Goal: Transaction & Acquisition: Purchase product/service

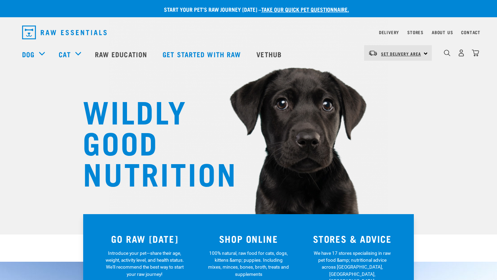
click at [409, 49] on link "Set Delivery Area" at bounding box center [401, 53] width 40 height 11
click at [391, 87] on link "[GEOGRAPHIC_DATA]" at bounding box center [397, 87] width 66 height 15
click at [460, 54] on img "dropdown navigation" at bounding box center [461, 52] width 7 height 7
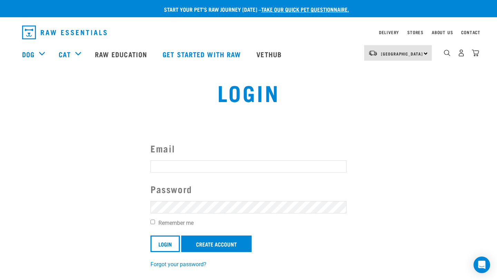
click at [201, 163] on input "Email" at bounding box center [249, 167] width 196 height 12
type input "erfurnell@gmail.com"
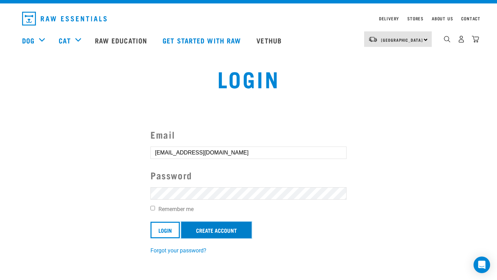
click at [243, 227] on link "Create Account" at bounding box center [216, 230] width 70 height 17
click at [169, 233] on input "Login" at bounding box center [165, 230] width 29 height 17
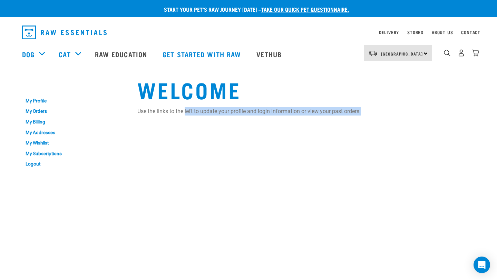
drag, startPoint x: 363, startPoint y: 113, endPoint x: 185, endPoint y: 115, distance: 178.5
click at [185, 115] on p "Use the links to the left to update your profile and login information or view …" at bounding box center [306, 111] width 338 height 8
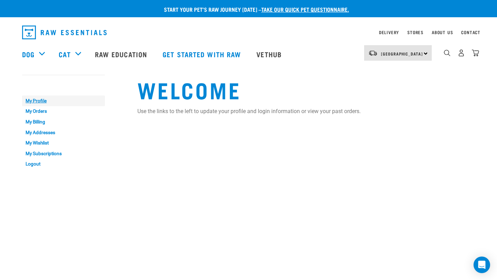
click at [40, 103] on link "My Profile" at bounding box center [63, 101] width 83 height 11
click at [49, 100] on link "My Profile" at bounding box center [63, 101] width 83 height 11
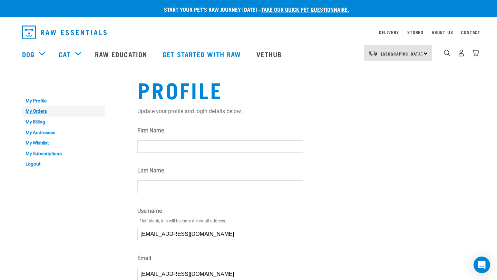
click at [40, 112] on link "My Orders" at bounding box center [63, 111] width 83 height 11
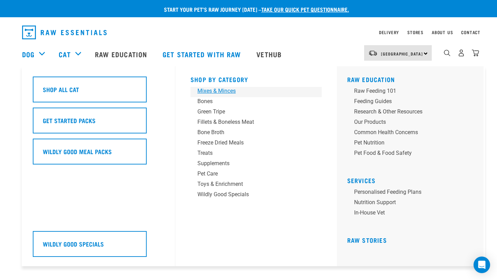
click at [216, 90] on div "Mixes & Minces" at bounding box center [251, 91] width 108 height 8
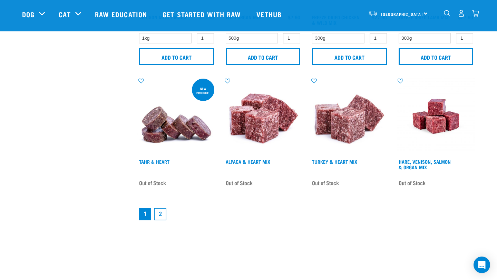
scroll to position [988, 0]
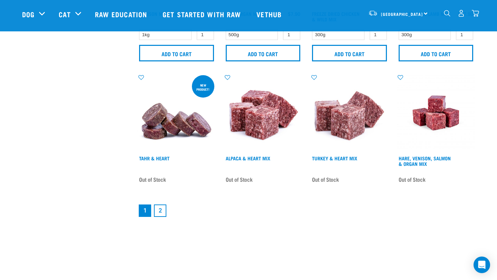
click at [162, 212] on link "2" at bounding box center [160, 211] width 12 height 12
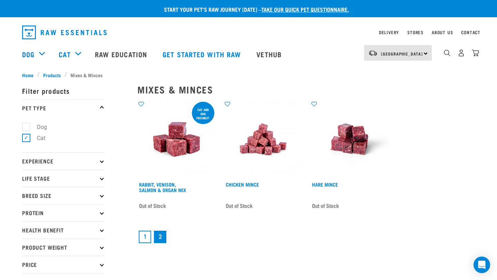
click at [144, 237] on link "1" at bounding box center [145, 237] width 12 height 12
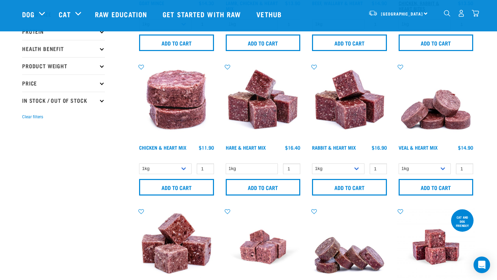
scroll to position [130, 0]
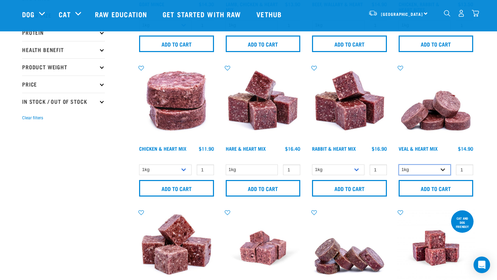
click at [439, 169] on select "1kg 3kg" at bounding box center [425, 170] width 52 height 11
select select "743"
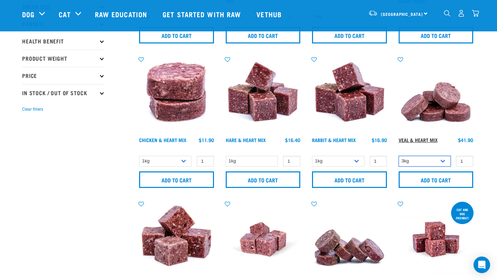
scroll to position [139, 0]
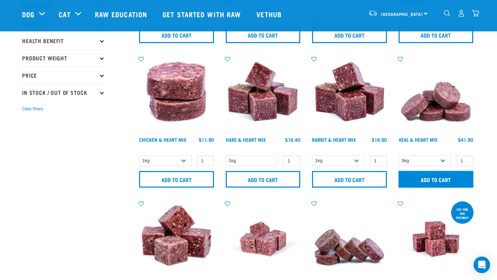
click at [436, 176] on input "Add to cart" at bounding box center [436, 179] width 75 height 17
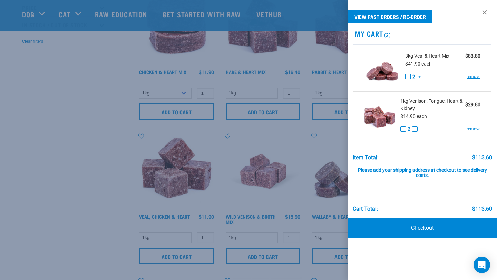
scroll to position [207, 0]
click at [407, 77] on button "-" at bounding box center [408, 77] width 6 height 6
click at [101, 146] on div at bounding box center [248, 140] width 497 height 280
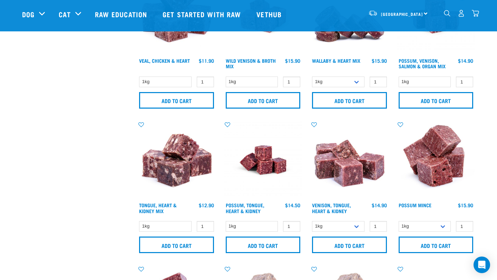
scroll to position [368, 0]
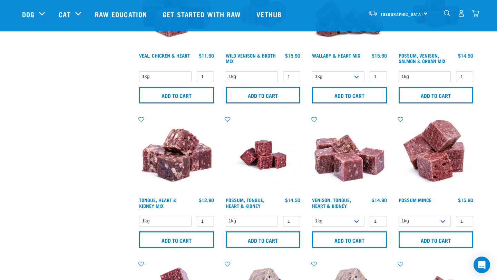
click at [477, 16] on img "dropdown navigation" at bounding box center [475, 13] width 7 height 7
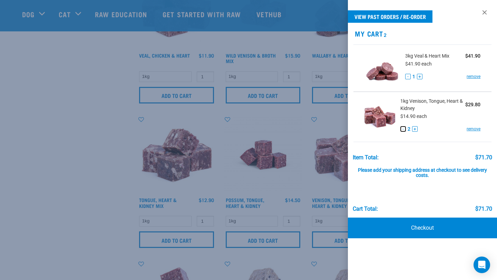
click at [402, 130] on button "-" at bounding box center [403, 129] width 6 height 6
click at [73, 206] on div at bounding box center [248, 140] width 497 height 280
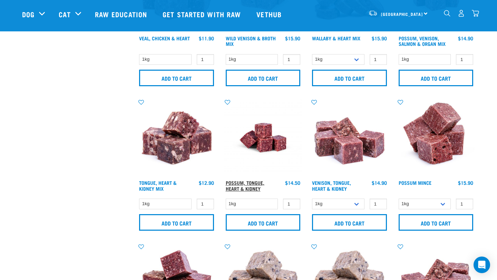
scroll to position [386, 0]
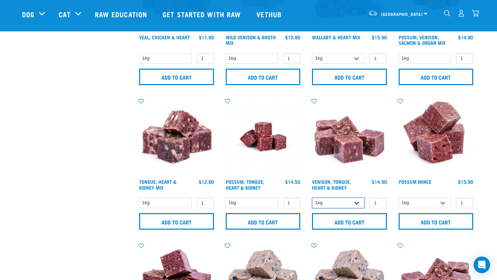
click at [340, 204] on select "1kg 3kg" at bounding box center [338, 203] width 52 height 11
select select "243719"
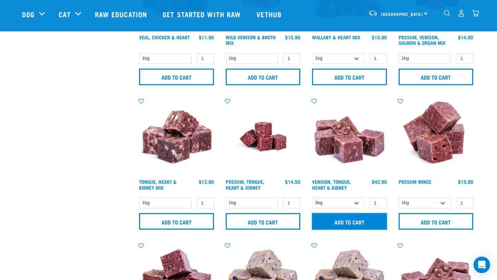
click at [342, 219] on input "Add to cart" at bounding box center [349, 221] width 75 height 17
click at [478, 13] on img "dropdown navigation" at bounding box center [475, 13] width 7 height 7
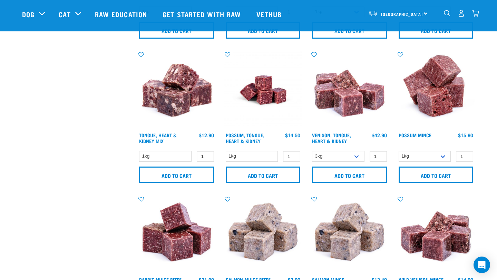
scroll to position [188, 0]
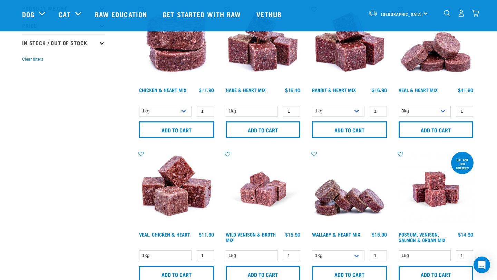
click at [478, 10] on div "3" at bounding box center [475, 13] width 7 height 7
click at [476, 12] on img "dropdown navigation" at bounding box center [475, 13] width 7 height 7
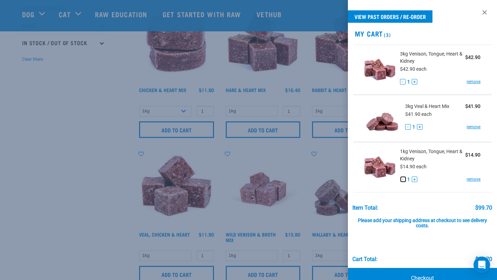
click at [404, 181] on button "-" at bounding box center [403, 180] width 6 height 6
click at [472, 182] on link "remove" at bounding box center [474, 179] width 14 height 6
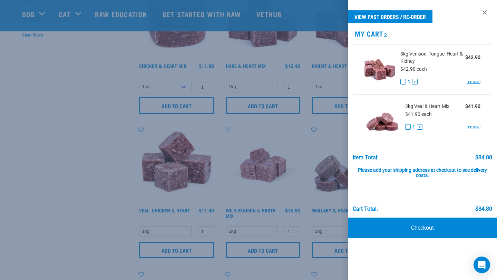
scroll to position [224, 0]
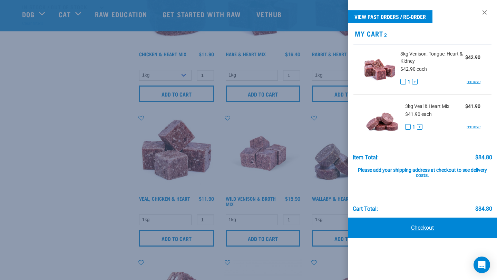
click at [424, 225] on link "Checkout" at bounding box center [422, 228] width 149 height 21
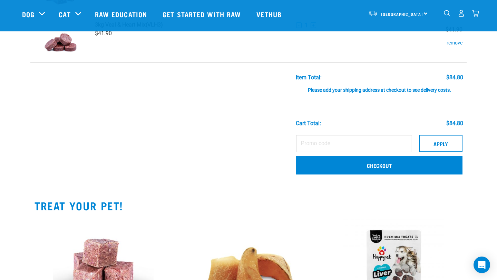
scroll to position [107, 0]
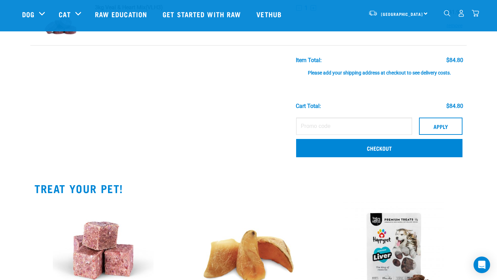
click at [354, 72] on div "Please add your shipping address at checkout to see delivery costs." at bounding box center [379, 70] width 167 height 12
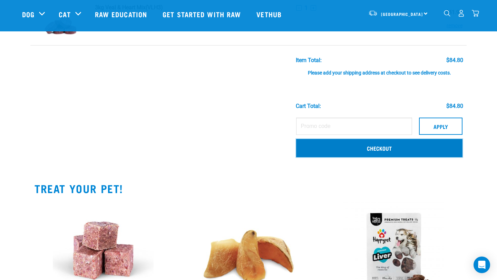
click at [339, 149] on link "Checkout" at bounding box center [379, 148] width 166 height 18
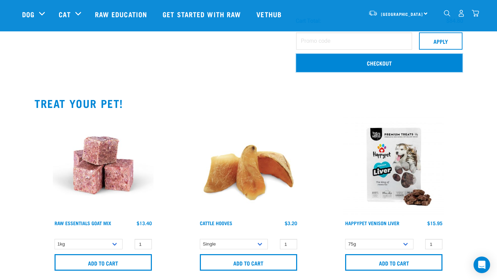
scroll to position [192, 0]
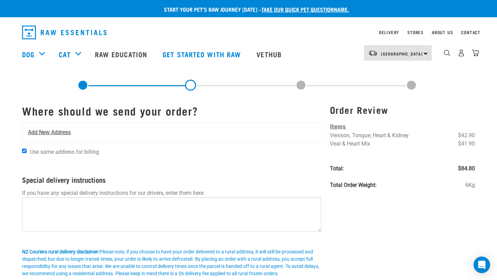
click at [202, 132] on div "Add New Address" at bounding box center [171, 132] width 299 height 19
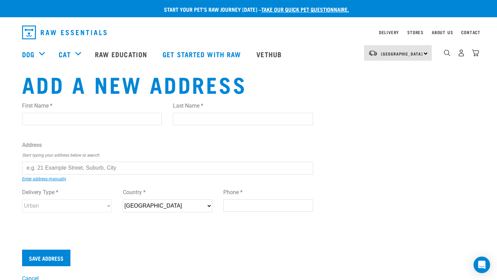
click at [88, 119] on input "First Name *" at bounding box center [92, 119] width 140 height 12
type input "Emma"
click at [228, 119] on input "Last Name *" at bounding box center [243, 119] width 140 height 12
type input "Furnell"
click at [100, 162] on input "text" at bounding box center [167, 168] width 291 height 12
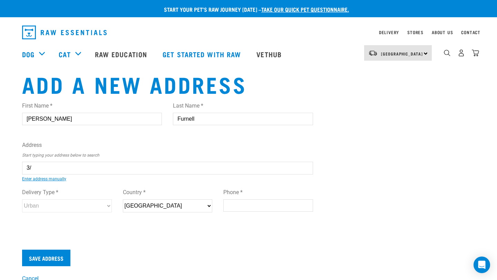
type input "3"
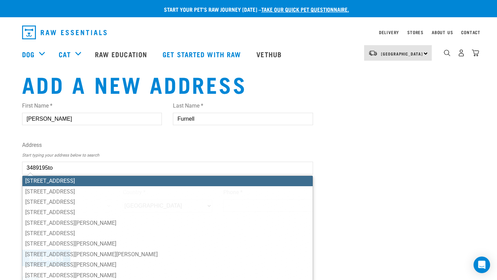
type input "23A Wallath Road, Onehunga, Auckland 1061"
type input "23A Wallath Road"
type input "Onehunga"
type input "Auckland"
select select "AUK"
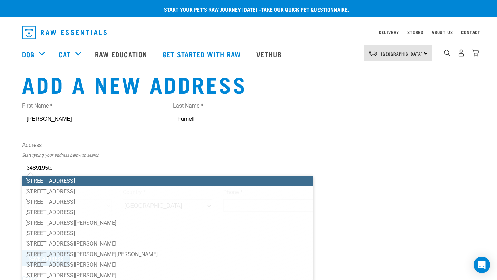
type input "1061"
select select "Urban"
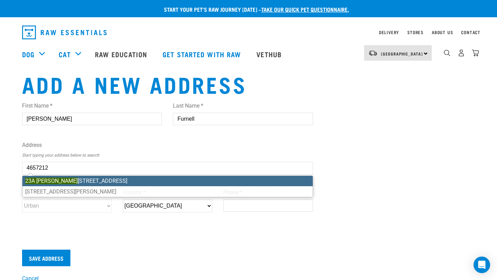
click at [116, 178] on li "23A Walton Way, Lower Shotover, Queenstown 9304" at bounding box center [167, 181] width 290 height 10
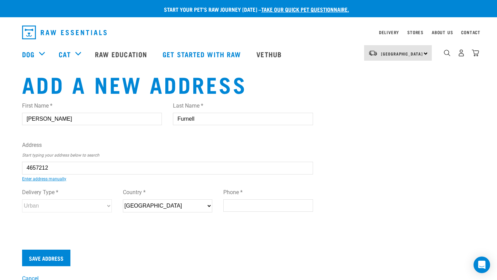
type input "23A Walton Way, Lower Shotover, Queenstown 9304"
type input "[STREET_ADDRESS][PERSON_NAME]"
type input "Lower Shotover"
type input "Otago"
select select "OTA"
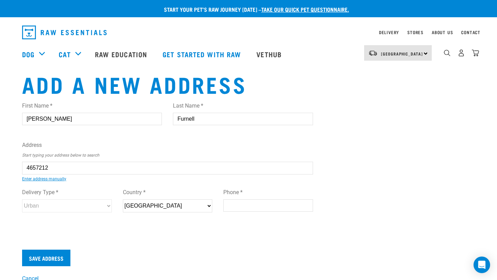
type input "9304"
select select "Urban"
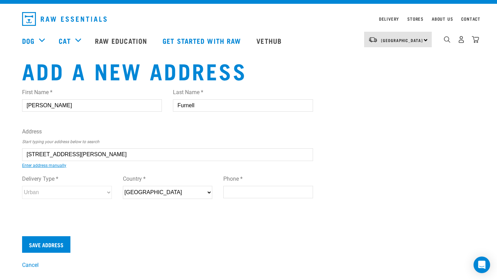
type input "23A Walton Way, Lower Shotover, Queenstown 9304"
click at [240, 191] on input "Phone *" at bounding box center [268, 192] width 90 height 12
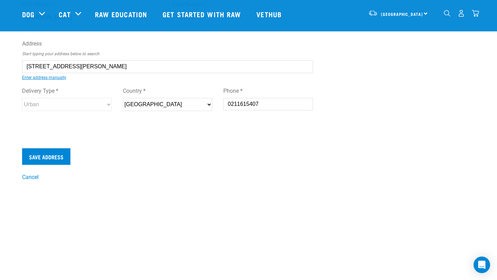
scroll to position [52, 0]
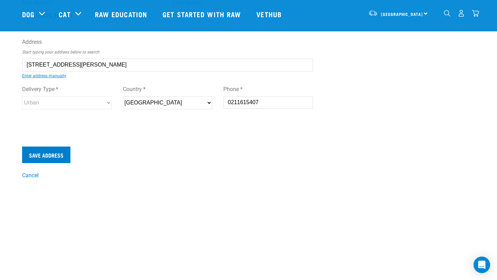
type input "0211615407"
click at [49, 157] on input "Save Address" at bounding box center [46, 155] width 48 height 17
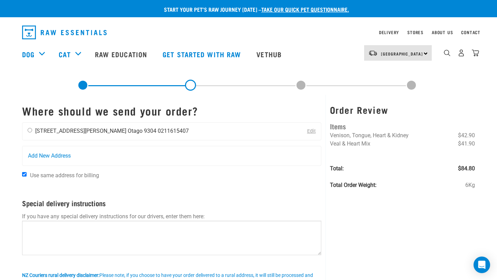
click at [93, 139] on div "[PERSON_NAME] [STREET_ADDRESS][PERSON_NAME] [GEOGRAPHIC_DATA] 9304 0211615407" at bounding box center [108, 131] width 172 height 17
click at [31, 132] on input "radio" at bounding box center [30, 130] width 4 height 4
radio input "true"
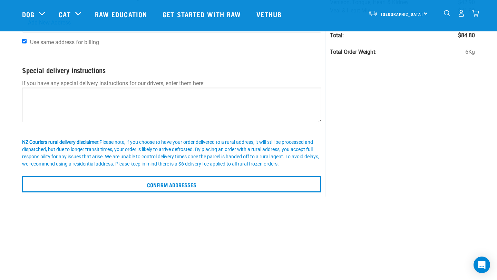
scroll to position [87, 0]
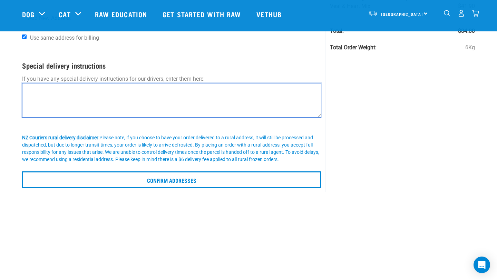
click at [53, 95] on textarea at bounding box center [171, 100] width 299 height 35
click at [53, 95] on textarea "If no one is home please leave in black storage box at the end of the drive way." at bounding box center [171, 100] width 299 height 35
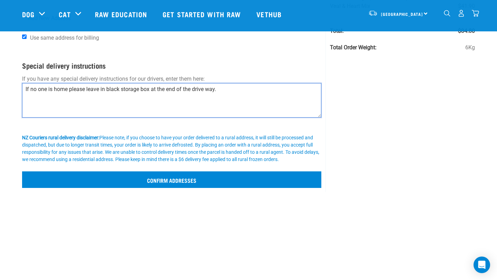
type textarea "If no one is home please leave in black storage box at the end of the drive way."
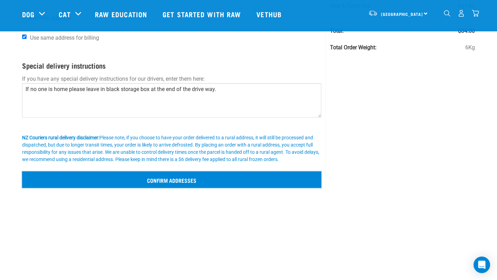
click at [149, 176] on input "Confirm addresses" at bounding box center [171, 180] width 299 height 17
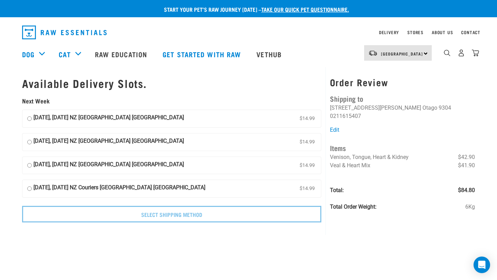
click at [111, 122] on strong "[DATE], [DATE] NZ [GEOGRAPHIC_DATA] [GEOGRAPHIC_DATA]" at bounding box center [108, 119] width 151 height 10
click at [32, 122] on input "[DATE], [DATE] NZ [GEOGRAPHIC_DATA] [GEOGRAPHIC_DATA] $14.99" at bounding box center [29, 119] width 4 height 10
radio input "true"
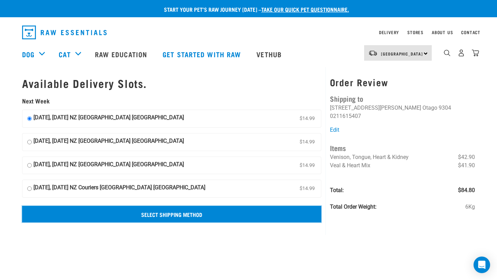
click at [114, 213] on input "Select Shipping Method" at bounding box center [171, 214] width 299 height 17
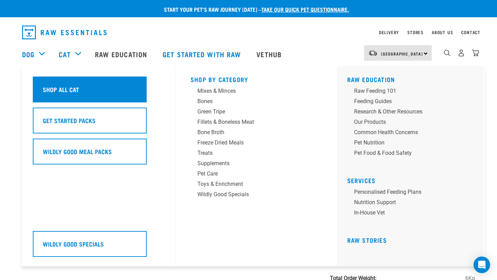
click at [72, 84] on div "Shop All Cat" at bounding box center [90, 90] width 114 height 26
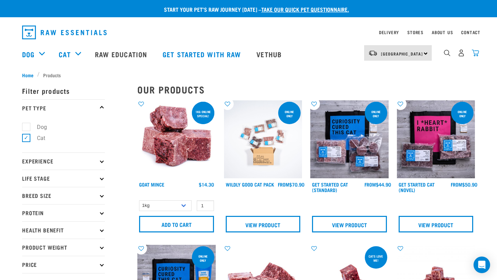
click at [476, 55] on img "dropdown navigation" at bounding box center [475, 52] width 7 height 7
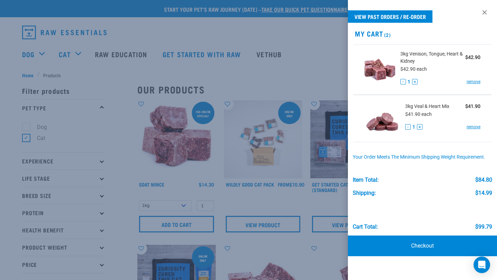
click at [409, 59] on span "3kg Venison, Tongue, Heart & Kidney" at bounding box center [432, 57] width 65 height 14
click at [426, 58] on span "3kg Venison, Tongue, Heart & Kidney" at bounding box center [432, 57] width 65 height 14
click at [290, 77] on div at bounding box center [248, 140] width 497 height 280
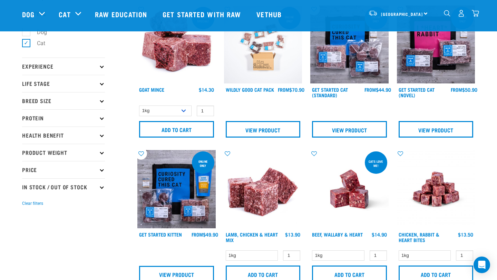
scroll to position [46, 0]
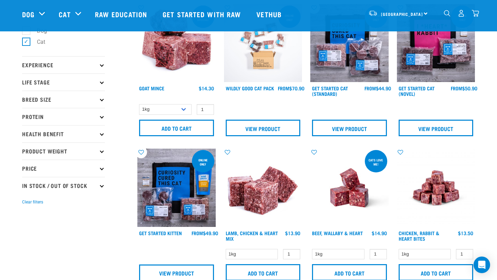
click at [82, 152] on p "Product Weight" at bounding box center [63, 151] width 83 height 17
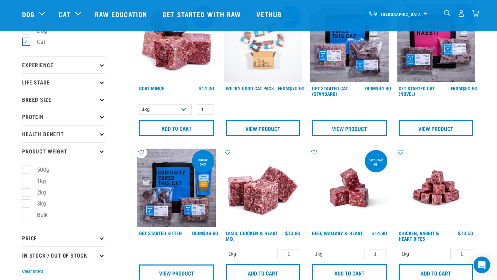
click at [82, 151] on p "Product Weight" at bounding box center [63, 151] width 83 height 17
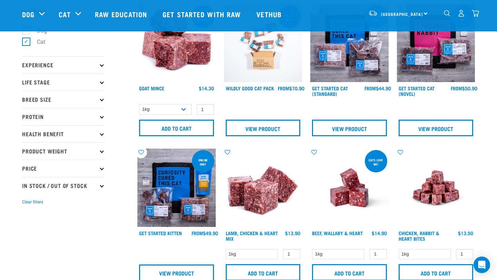
click at [87, 116] on p "Protein" at bounding box center [63, 116] width 83 height 17
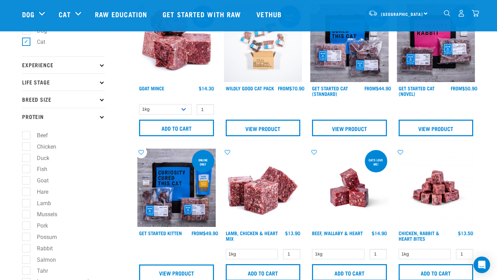
click at [87, 117] on p "Protein" at bounding box center [63, 116] width 83 height 17
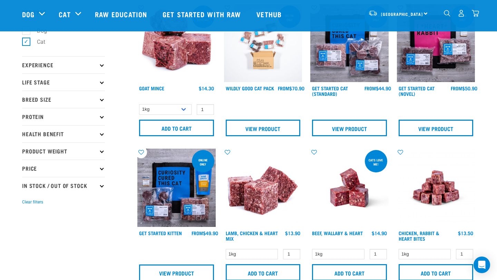
click at [87, 117] on p "Protein" at bounding box center [63, 116] width 83 height 17
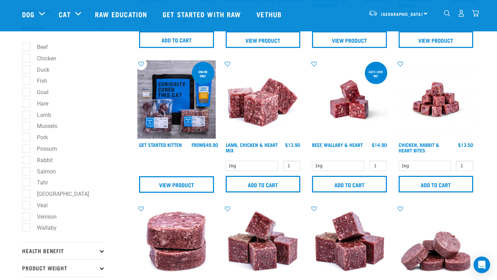
scroll to position [134, 0]
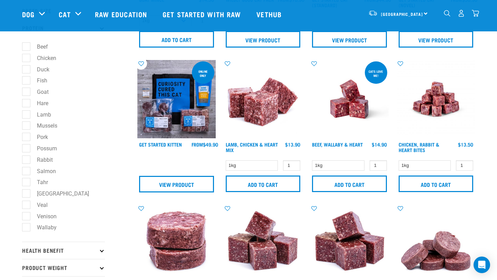
click at [29, 217] on label "Venison" at bounding box center [42, 216] width 33 height 9
click at [27, 217] on input "Venison" at bounding box center [24, 215] width 4 height 4
checkbox input "true"
click at [29, 209] on label "Veal" at bounding box center [38, 205] width 25 height 9
click at [27, 206] on input "Veal" at bounding box center [24, 204] width 4 height 4
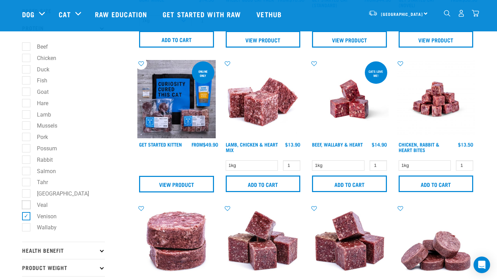
checkbox input "true"
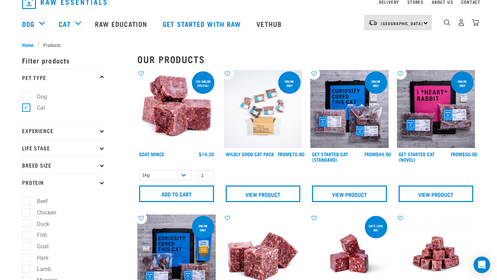
scroll to position [0, 0]
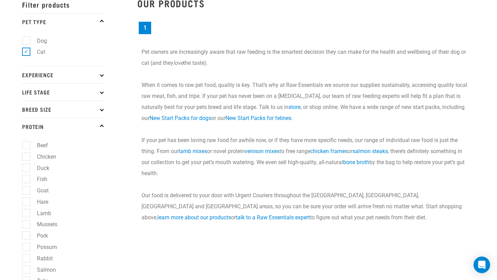
scroll to position [97, 0]
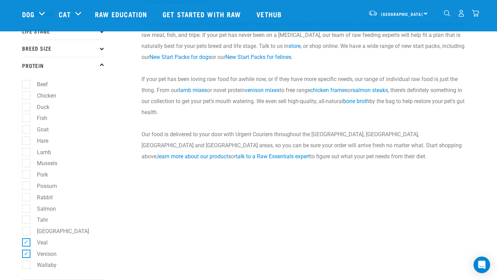
click at [26, 254] on label "Venison" at bounding box center [42, 254] width 33 height 9
click at [26, 254] on input "Venison" at bounding box center [24, 253] width 4 height 4
checkbox input "false"
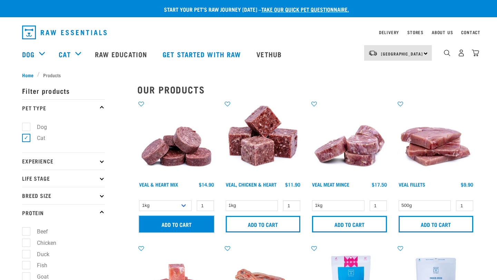
click at [178, 224] on input "Add to cart" at bounding box center [176, 224] width 75 height 17
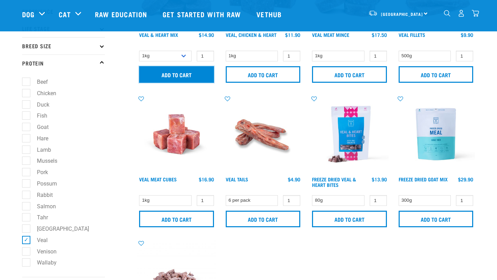
scroll to position [110, 0]
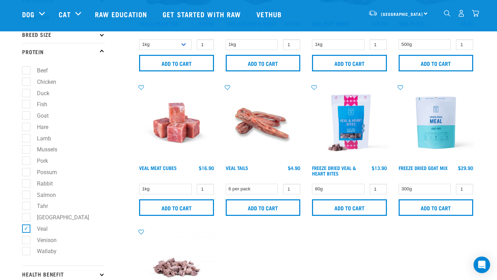
click at [39, 245] on label "Venison" at bounding box center [42, 240] width 33 height 9
click at [27, 241] on input "Venison" at bounding box center [24, 239] width 4 height 4
checkbox input "true"
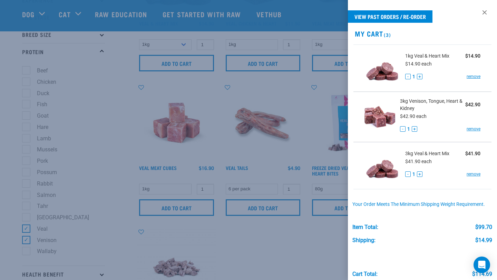
click at [38, 231] on div at bounding box center [248, 140] width 497 height 280
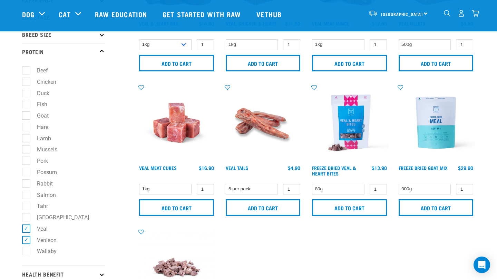
click at [30, 230] on label "Veal" at bounding box center [38, 229] width 25 height 9
click at [27, 230] on input "Veal" at bounding box center [24, 227] width 4 height 4
checkbox input "false"
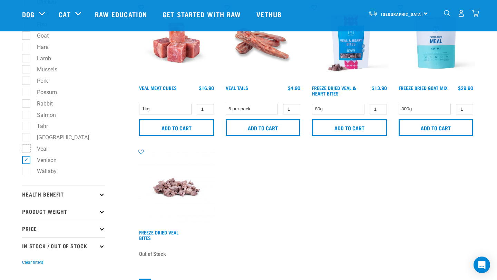
scroll to position [191, 0]
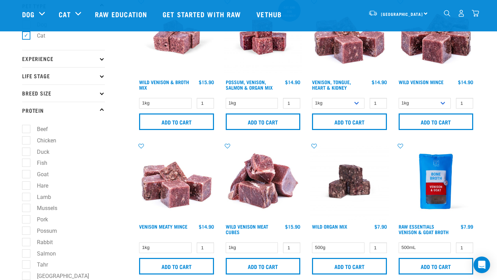
scroll to position [52, 0]
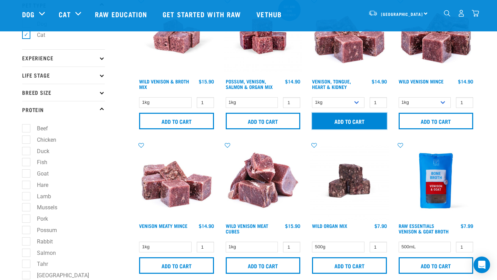
click at [328, 126] on input "Add to cart" at bounding box center [349, 121] width 75 height 17
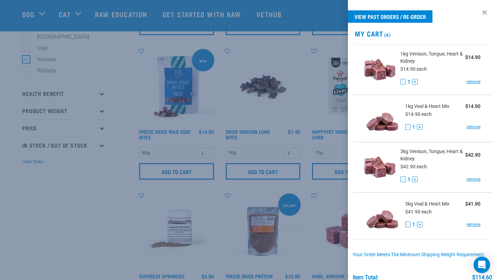
scroll to position [491, 0]
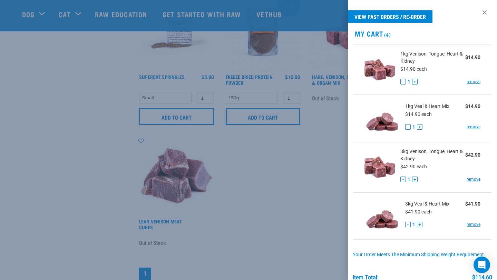
click at [114, 177] on div at bounding box center [248, 140] width 497 height 280
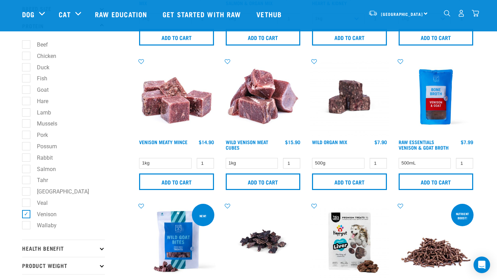
scroll to position [0, 0]
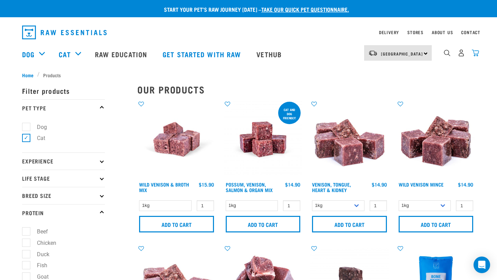
click at [476, 52] on img "dropdown navigation" at bounding box center [475, 52] width 7 height 7
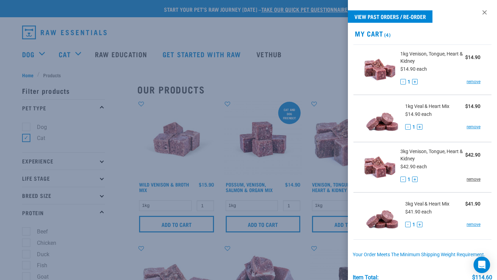
click at [472, 178] on link "remove" at bounding box center [474, 179] width 14 height 6
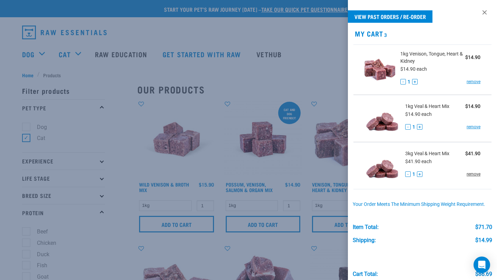
click at [473, 175] on link "remove" at bounding box center [474, 174] width 14 height 6
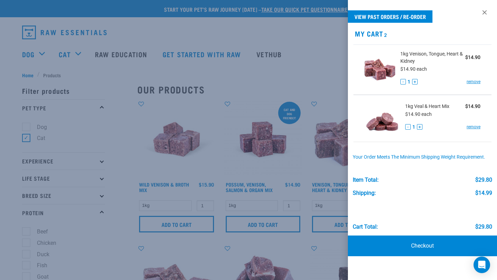
scroll to position [1, 0]
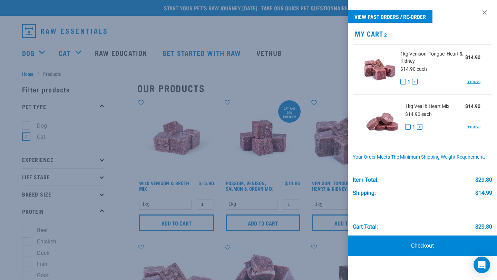
click at [421, 240] on link "Checkout" at bounding box center [422, 246] width 149 height 21
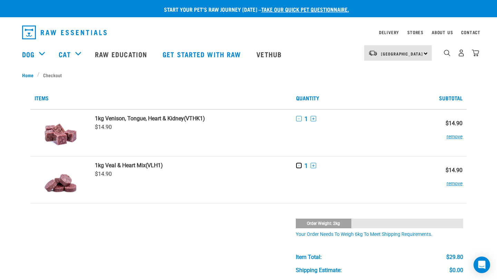
click at [301, 166] on button "-" at bounding box center [299, 166] width 6 height 6
click at [298, 117] on button "-" at bounding box center [299, 119] width 6 height 6
click at [460, 135] on button "remove" at bounding box center [455, 133] width 16 height 13
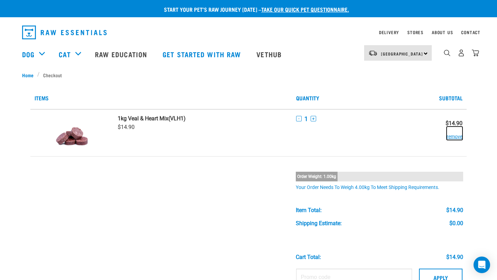
click at [458, 133] on button "remove" at bounding box center [455, 133] width 16 height 13
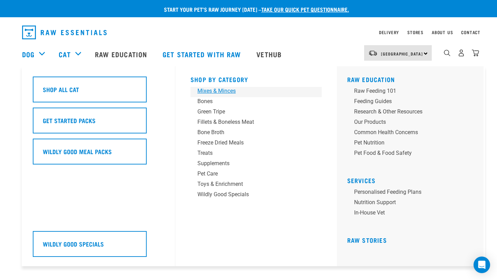
click at [215, 94] on div "Mixes & Minces" at bounding box center [251, 91] width 108 height 8
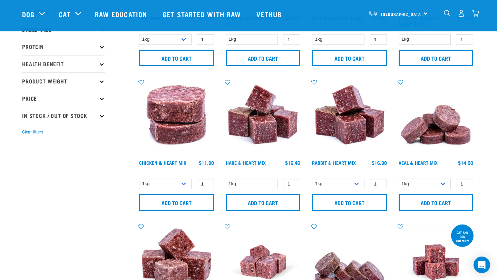
scroll to position [120, 0]
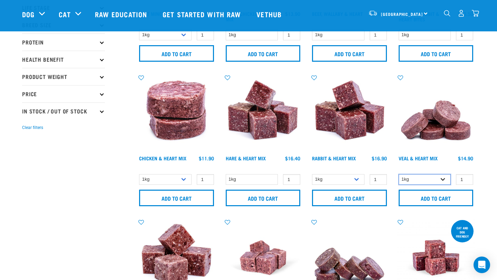
click at [441, 182] on select "1kg 3kg" at bounding box center [425, 179] width 52 height 11
select select "743"
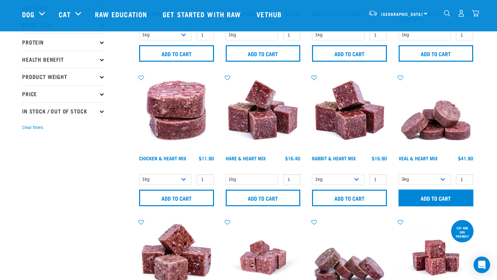
click at [437, 195] on input "Add to cart" at bounding box center [436, 198] width 75 height 17
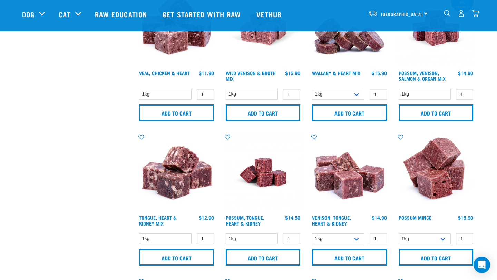
scroll to position [350, 0]
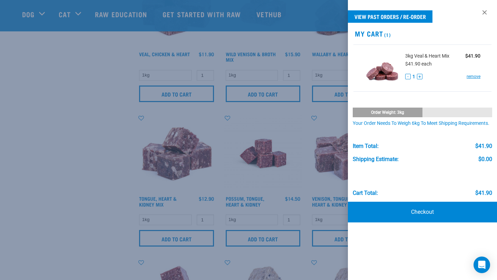
click at [116, 245] on div at bounding box center [248, 140] width 497 height 280
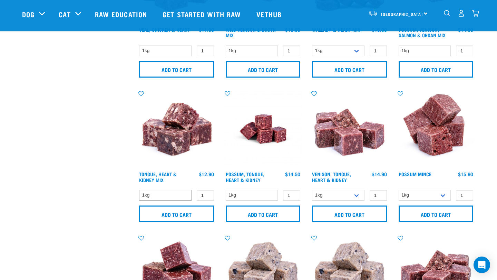
scroll to position [398, 0]
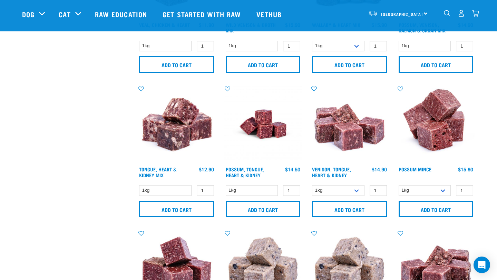
click at [330, 184] on div "Venison, Tongue, Heart & Kidney 1 0 100 0 100" at bounding box center [349, 153] width 87 height 145
click at [329, 186] on select "1kg 3kg" at bounding box center [338, 190] width 52 height 11
select select "243719"
click at [333, 206] on input "Add to cart" at bounding box center [349, 209] width 75 height 17
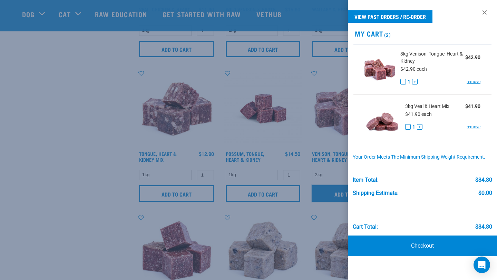
scroll to position [419, 0]
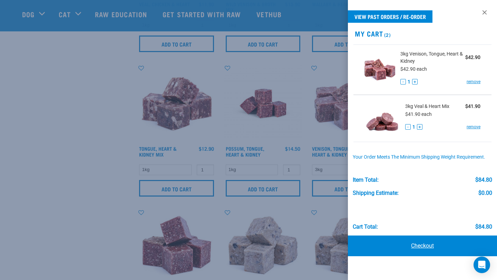
click at [420, 239] on link "Checkout" at bounding box center [422, 246] width 149 height 21
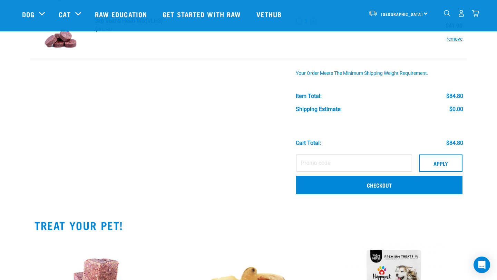
scroll to position [96, 0]
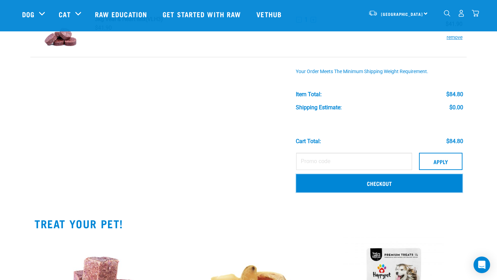
click at [359, 187] on link "Checkout" at bounding box center [379, 183] width 166 height 18
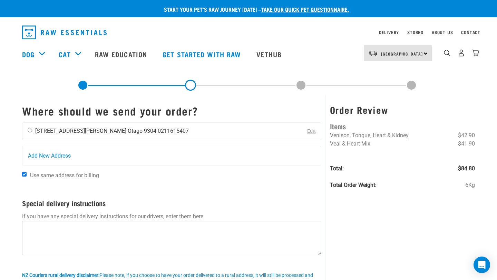
click at [141, 131] on div "[PERSON_NAME] [STREET_ADDRESS][PERSON_NAME] [GEOGRAPHIC_DATA] 9304 0211615407" at bounding box center [108, 131] width 172 height 17
click at [158, 129] on li "0211615407" at bounding box center [173, 131] width 31 height 7
click at [41, 128] on li "[STREET_ADDRESS][PERSON_NAME]" at bounding box center [80, 131] width 91 height 7
click at [29, 132] on input "radio" at bounding box center [30, 130] width 4 height 4
radio input "true"
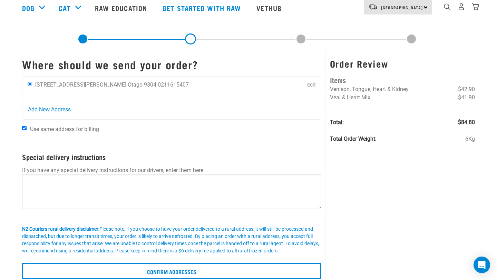
scroll to position [47, 0]
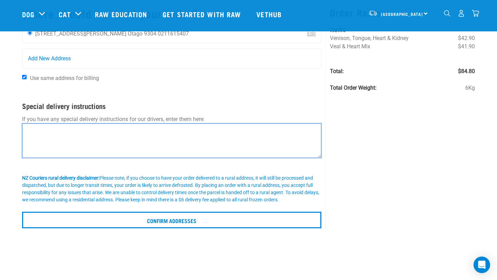
click at [42, 151] on textarea at bounding box center [171, 141] width 299 height 35
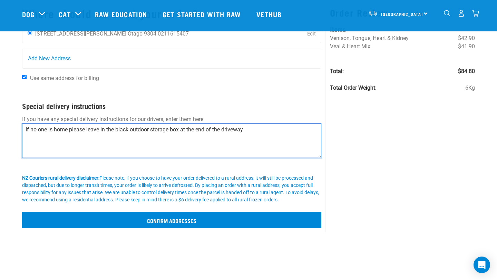
type textarea "If no one is home please leave in the black outdoor storage box at the end of t…"
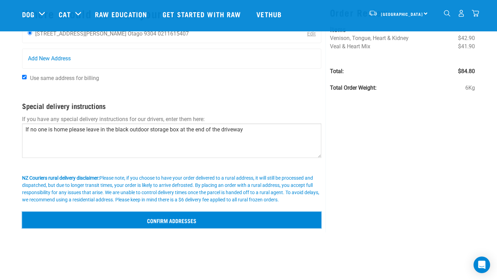
click at [107, 215] on input "Confirm addresses" at bounding box center [171, 220] width 299 height 17
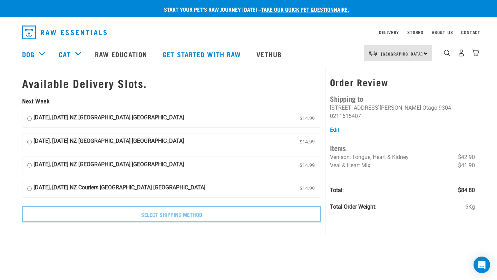
click at [112, 185] on strong "26 September, Friday NZ Couriers South Island Long Haul" at bounding box center [119, 189] width 172 height 10
click at [32, 185] on input "26 September, Friday NZ Couriers South Island Long Haul $14.99" at bounding box center [29, 189] width 4 height 10
radio input "true"
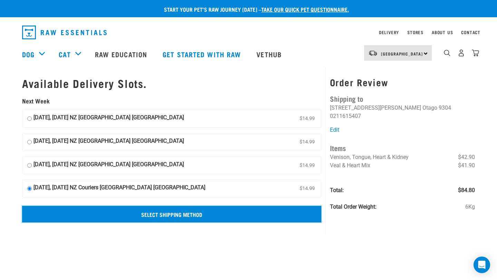
click at [132, 214] on input "Select Shipping Method" at bounding box center [171, 214] width 299 height 17
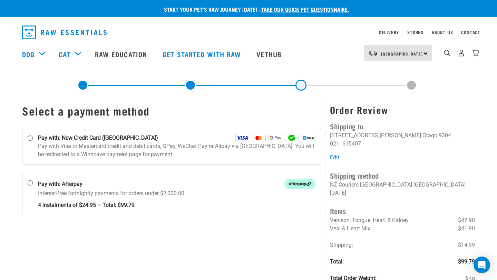
scroll to position [0, 0]
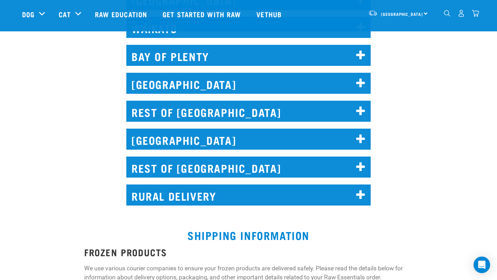
scroll to position [415, 0]
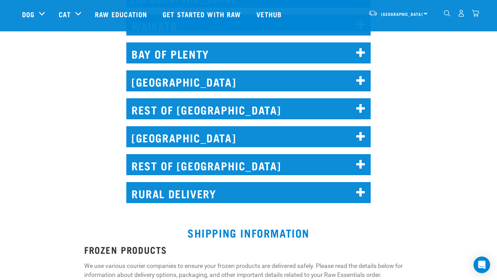
click at [225, 159] on h2 "REST OF [GEOGRAPHIC_DATA]" at bounding box center [248, 164] width 244 height 21
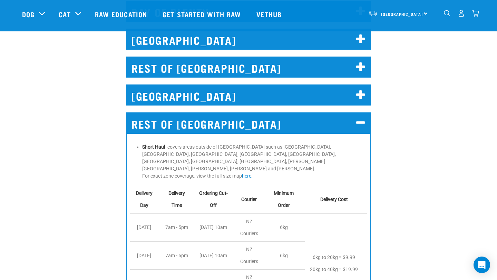
scroll to position [0, 0]
